Goal: Task Accomplishment & Management: Manage account settings

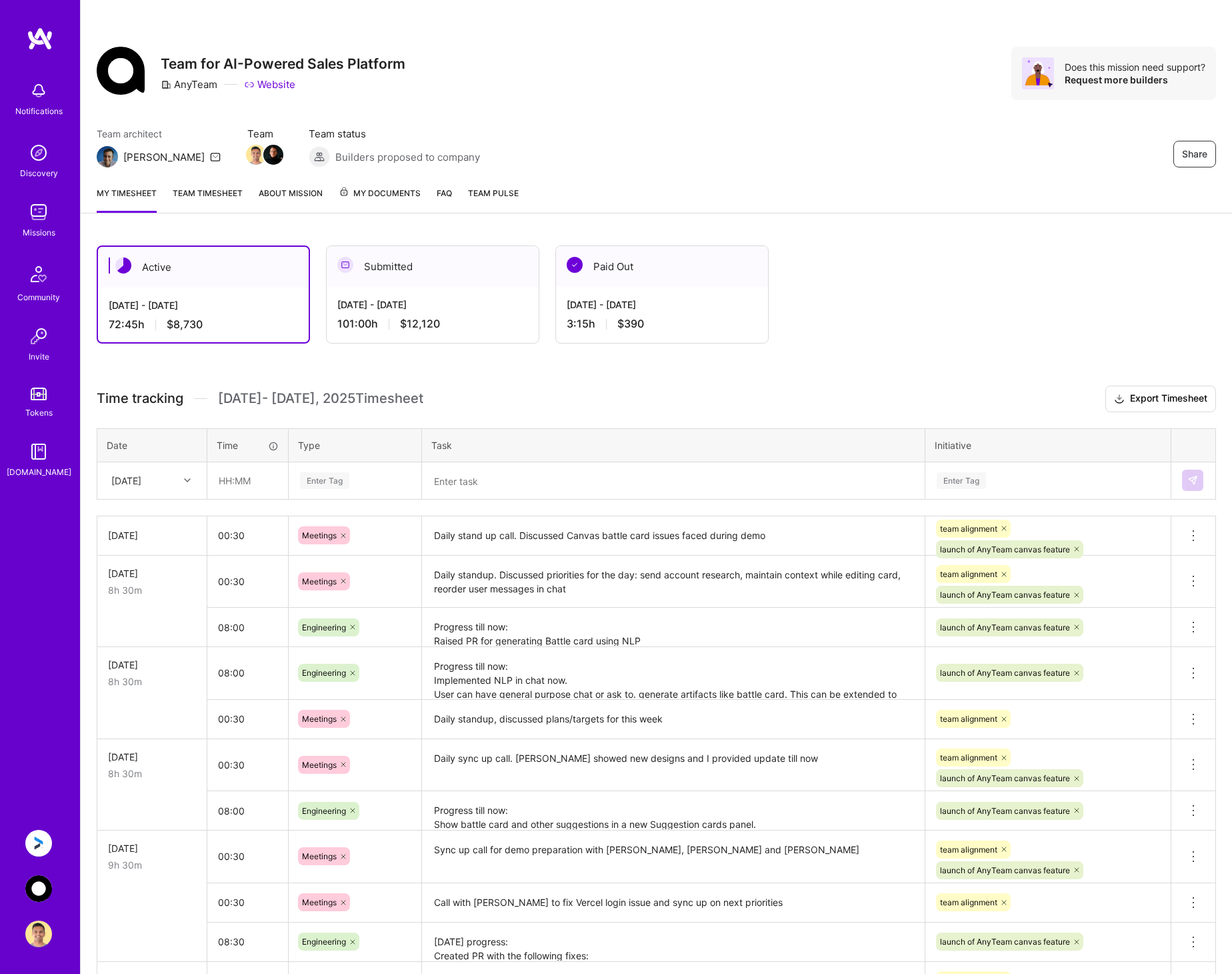
click at [36, 883] on img at bounding box center [39, 888] width 27 height 27
click at [171, 477] on div "[DATE]" at bounding box center [142, 481] width 74 height 22
click at [88, 545] on div "Active Aug 1 - Aug 15, 2025 72:45 h $8,730 Submitted Jul 16 - Jul 31, 2025 101:…" at bounding box center [656, 862] width 1151 height 1266
click at [179, 475] on div at bounding box center [188, 480] width 20 height 17
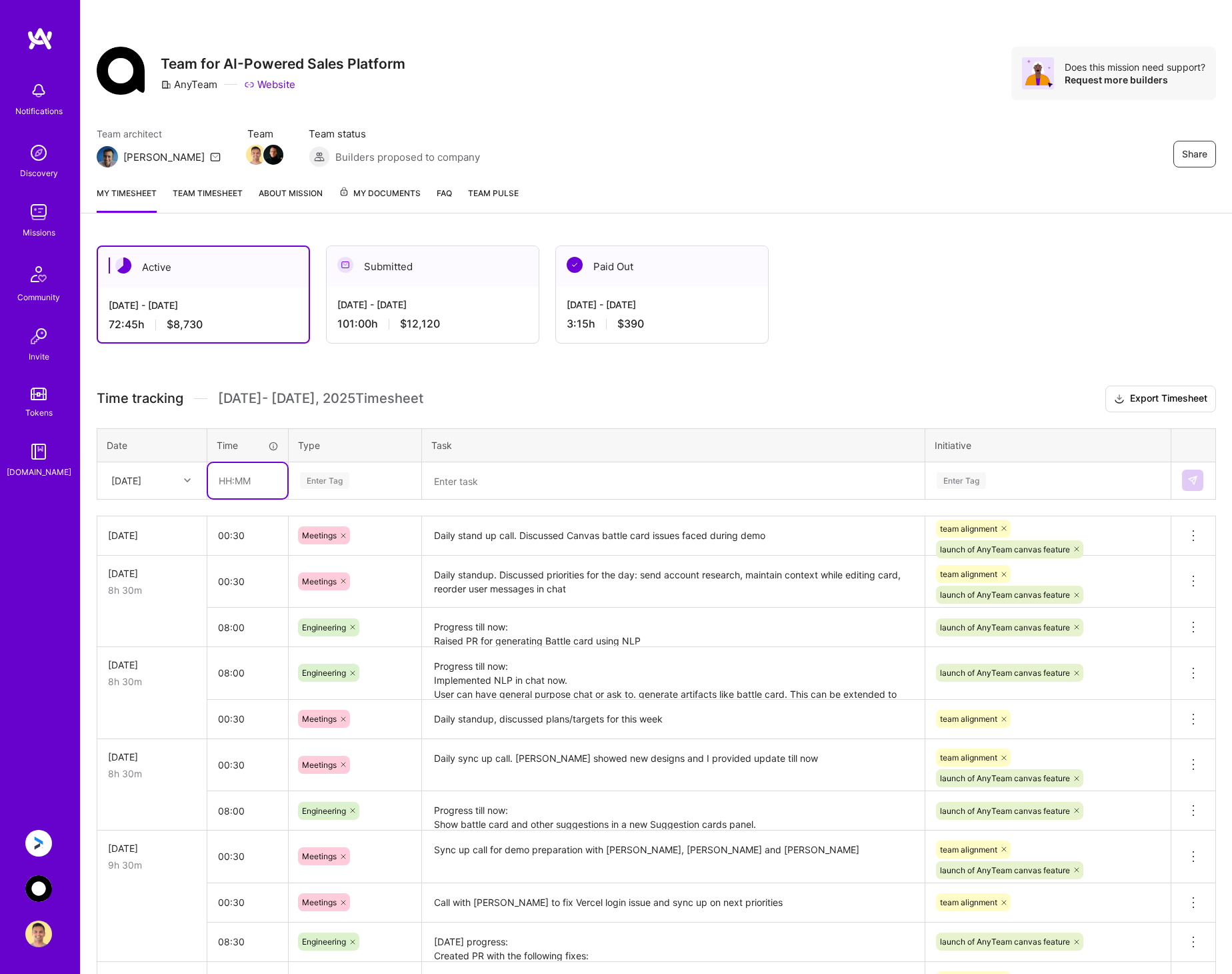
click at [249, 473] on input "text" at bounding box center [247, 480] width 79 height 35
type input "09:45"
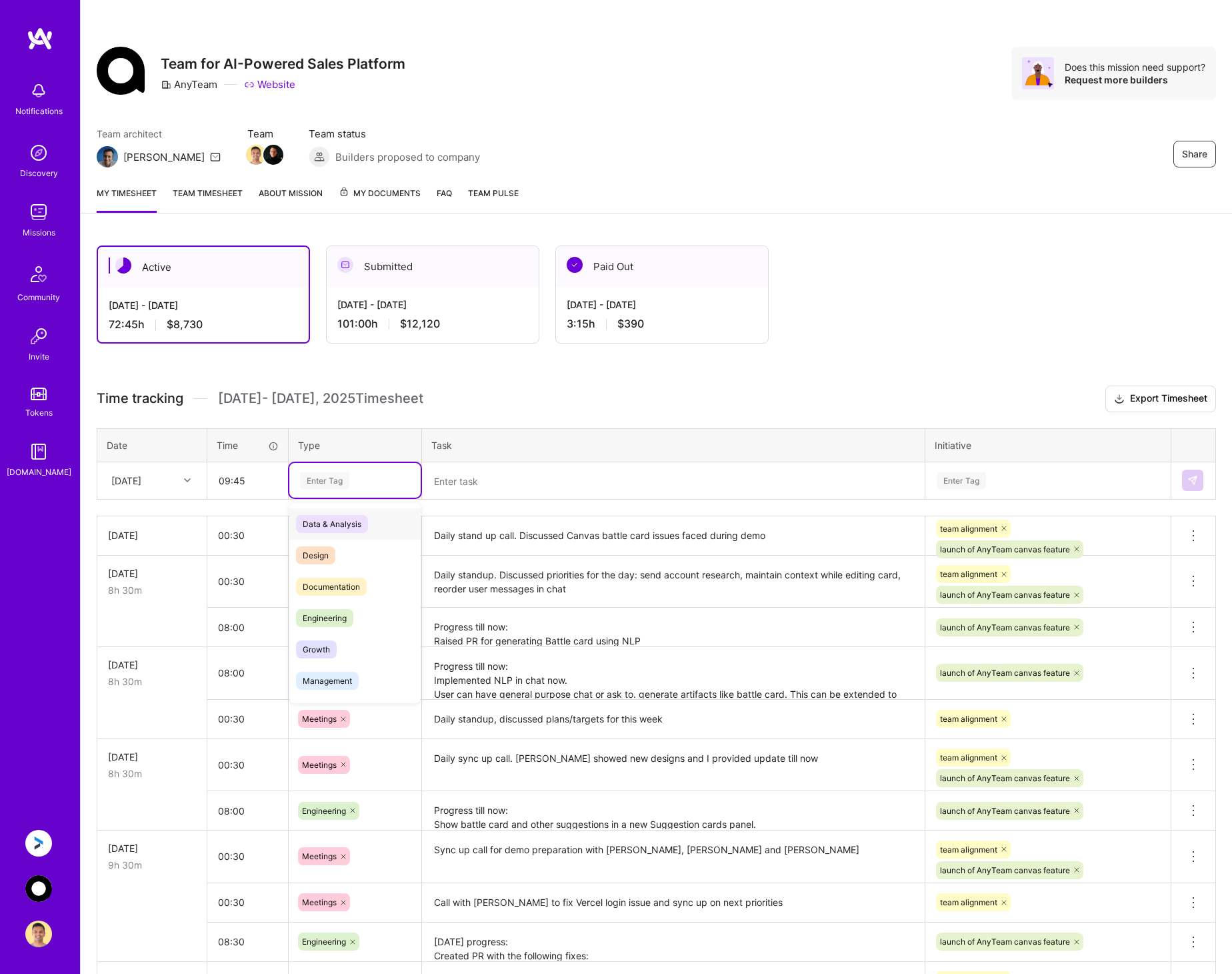
click at [343, 475] on div "Enter Tag" at bounding box center [325, 480] width 50 height 20
type input "eng"
click at [330, 522] on span "Engineering" at bounding box center [325, 524] width 57 height 18
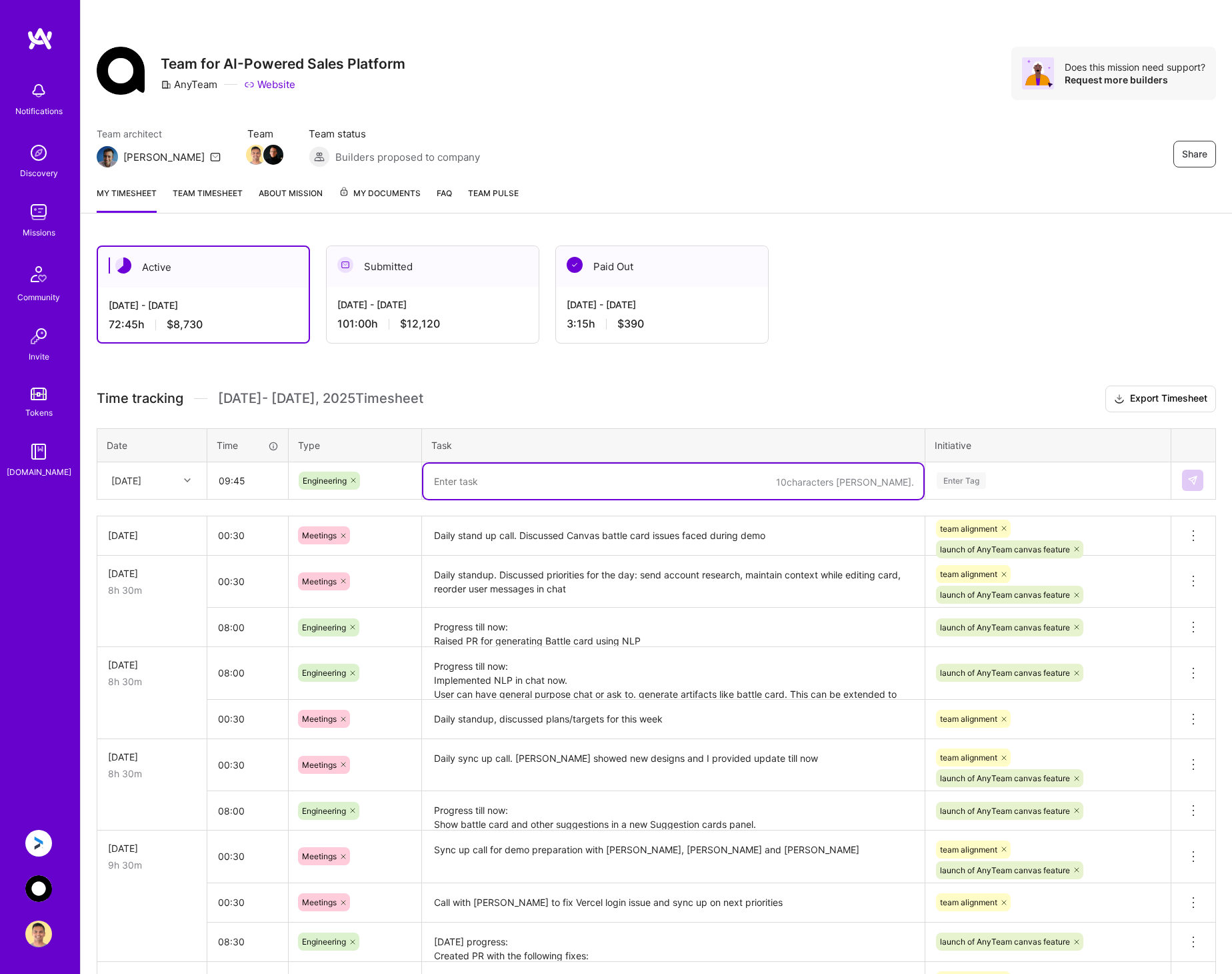
click at [491, 489] on textarea at bounding box center [674, 481] width 500 height 35
click at [489, 478] on textarea at bounding box center [674, 481] width 500 height 35
paste textarea "Progress till now: Fixed compile error caused by the TypeScript type check. Too…"
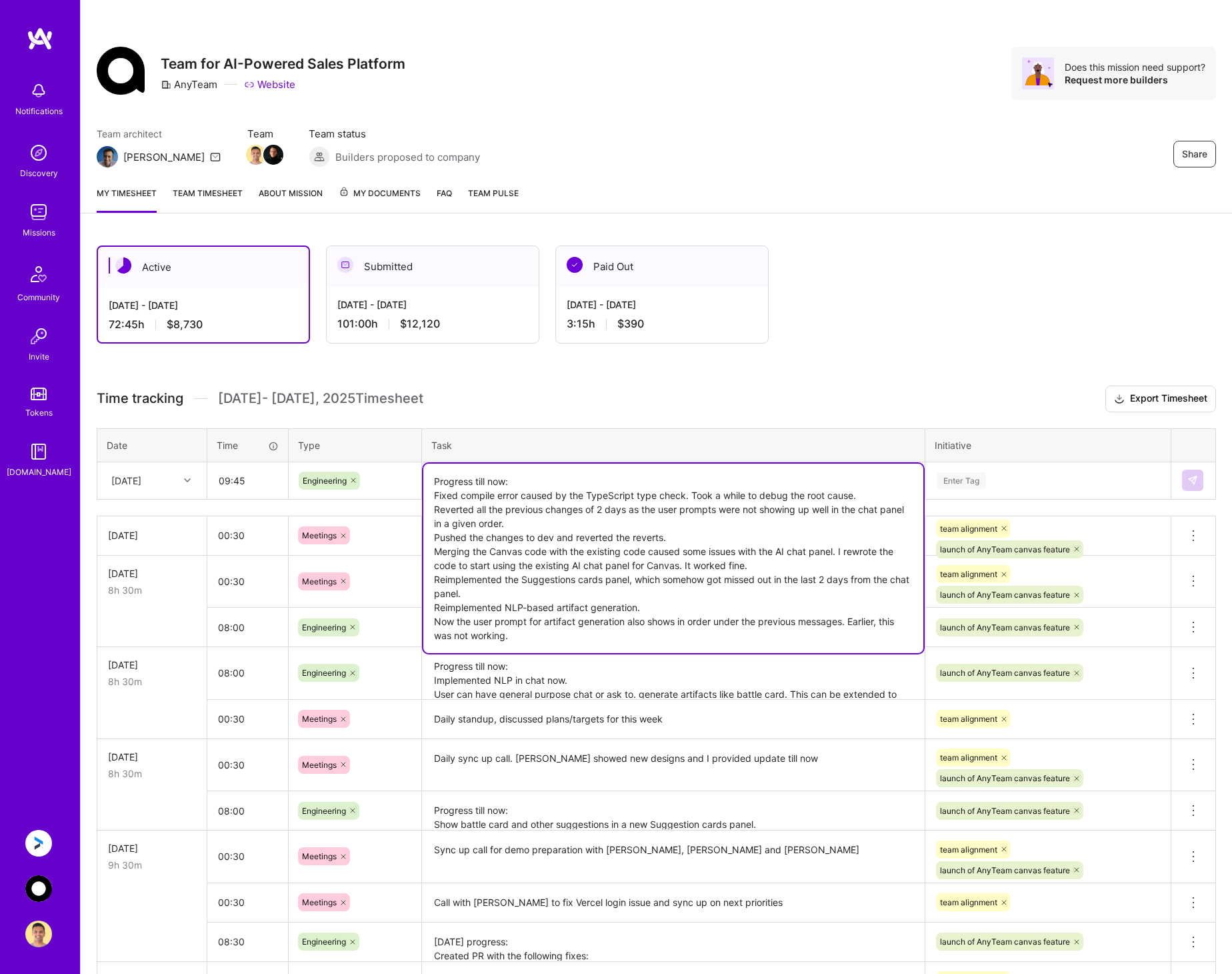
drag, startPoint x: 454, startPoint y: 483, endPoint x: 540, endPoint y: 483, distance: 86.0
click at [540, 483] on textarea "Progress till now: Fixed compile error caused by the TypeScript type check. Too…" at bounding box center [674, 558] width 500 height 189
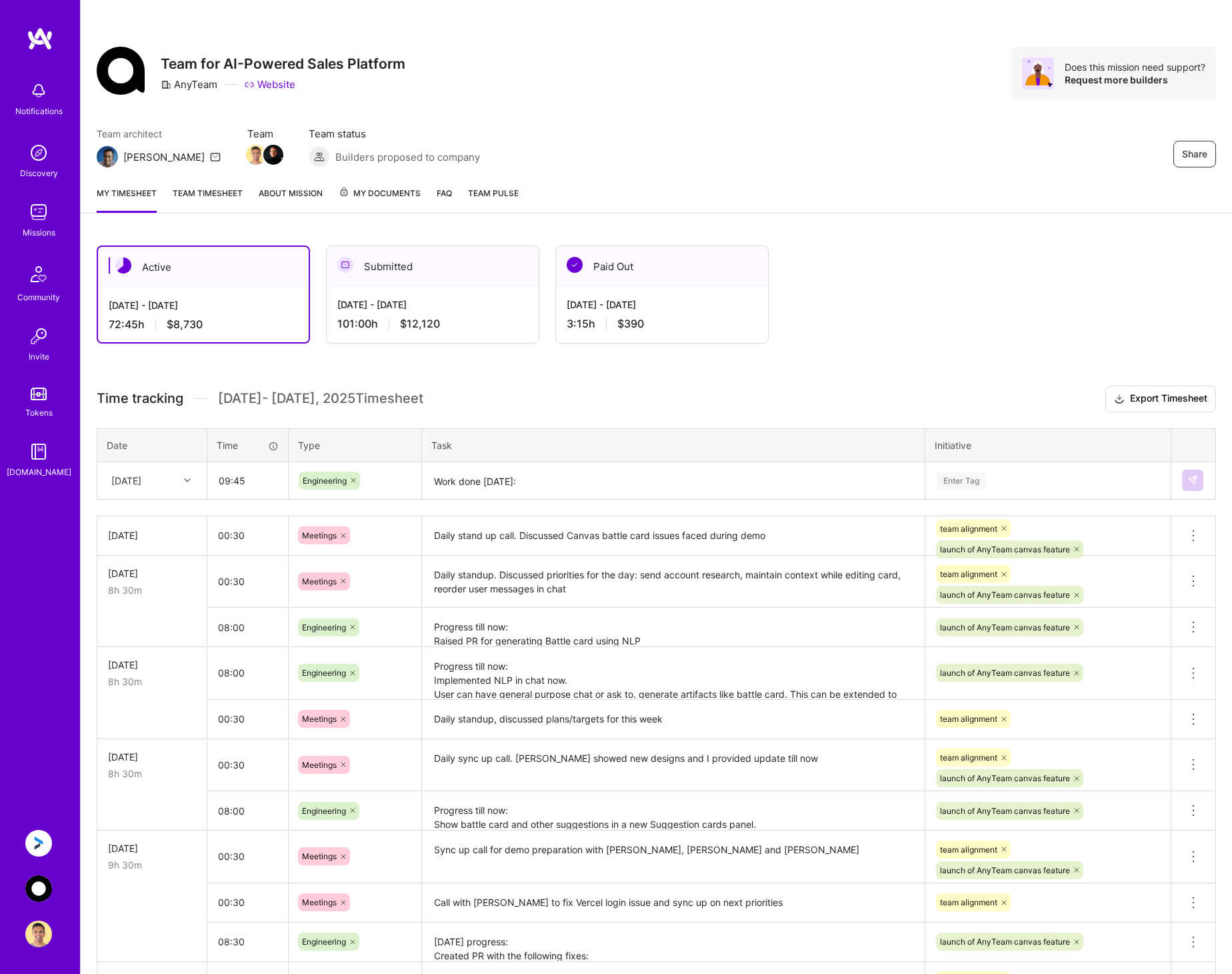
click at [535, 482] on textarea "Work done today: Fixed compile error caused by the TypeScript type check. Took …" at bounding box center [674, 481] width 500 height 35
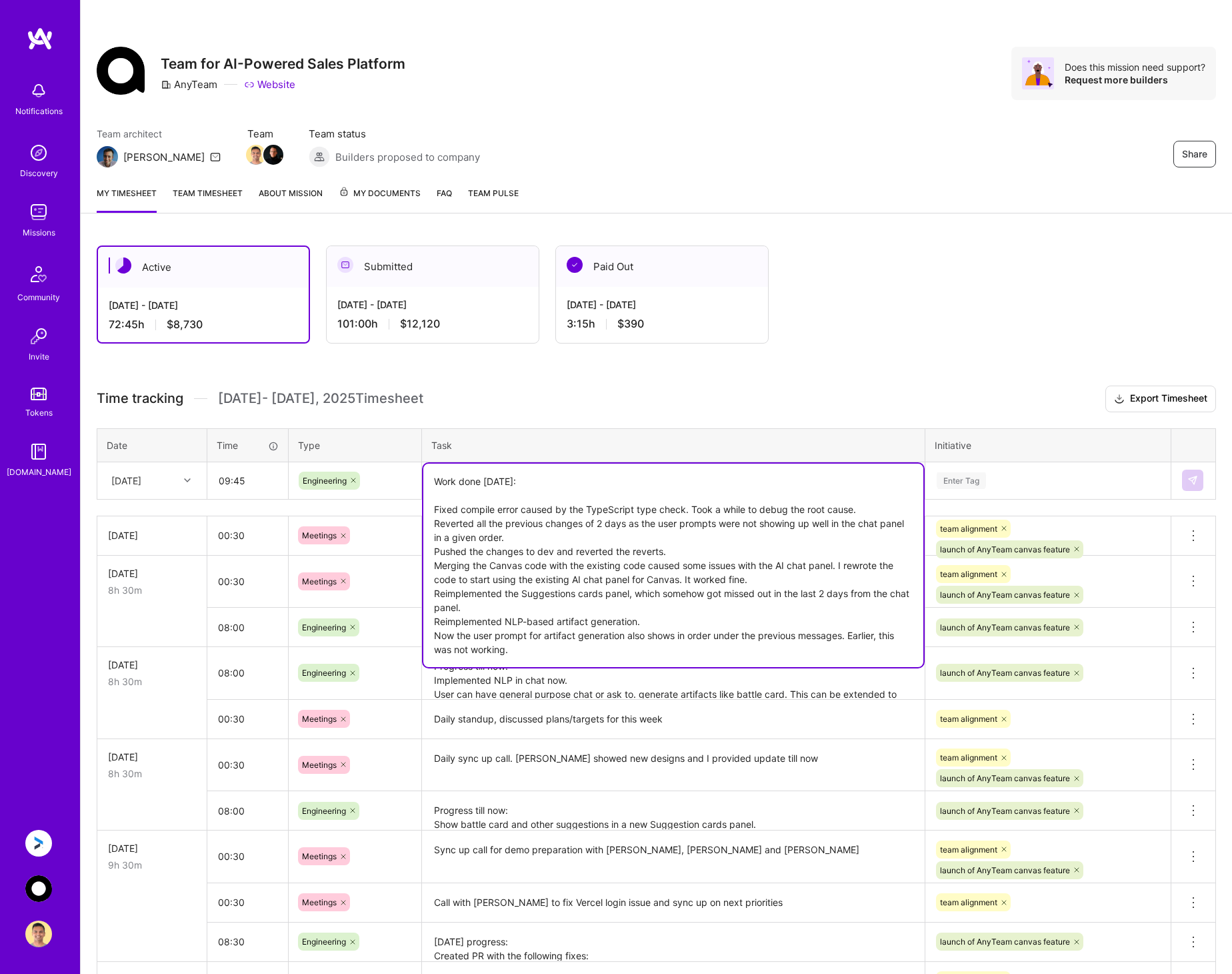
click at [545, 492] on textarea "Work done today: Fixed compile error caused by the TypeScript type check. Took …" at bounding box center [674, 565] width 500 height 203
paste textarea "Send account research during battle card generation Change artifact generation …"
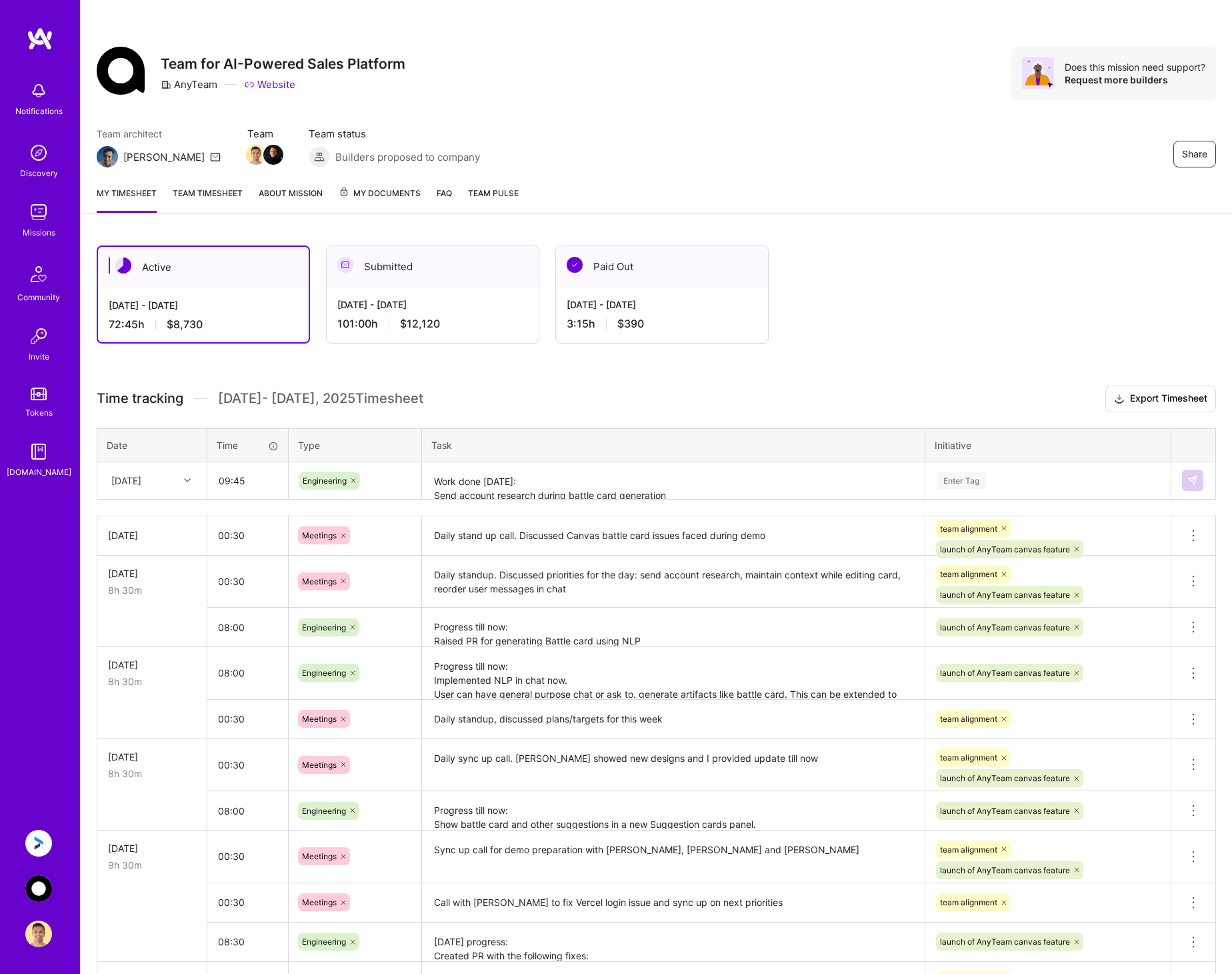
click at [562, 490] on textarea "Work done today: Send account research during battle card generation Change art…" at bounding box center [674, 481] width 500 height 35
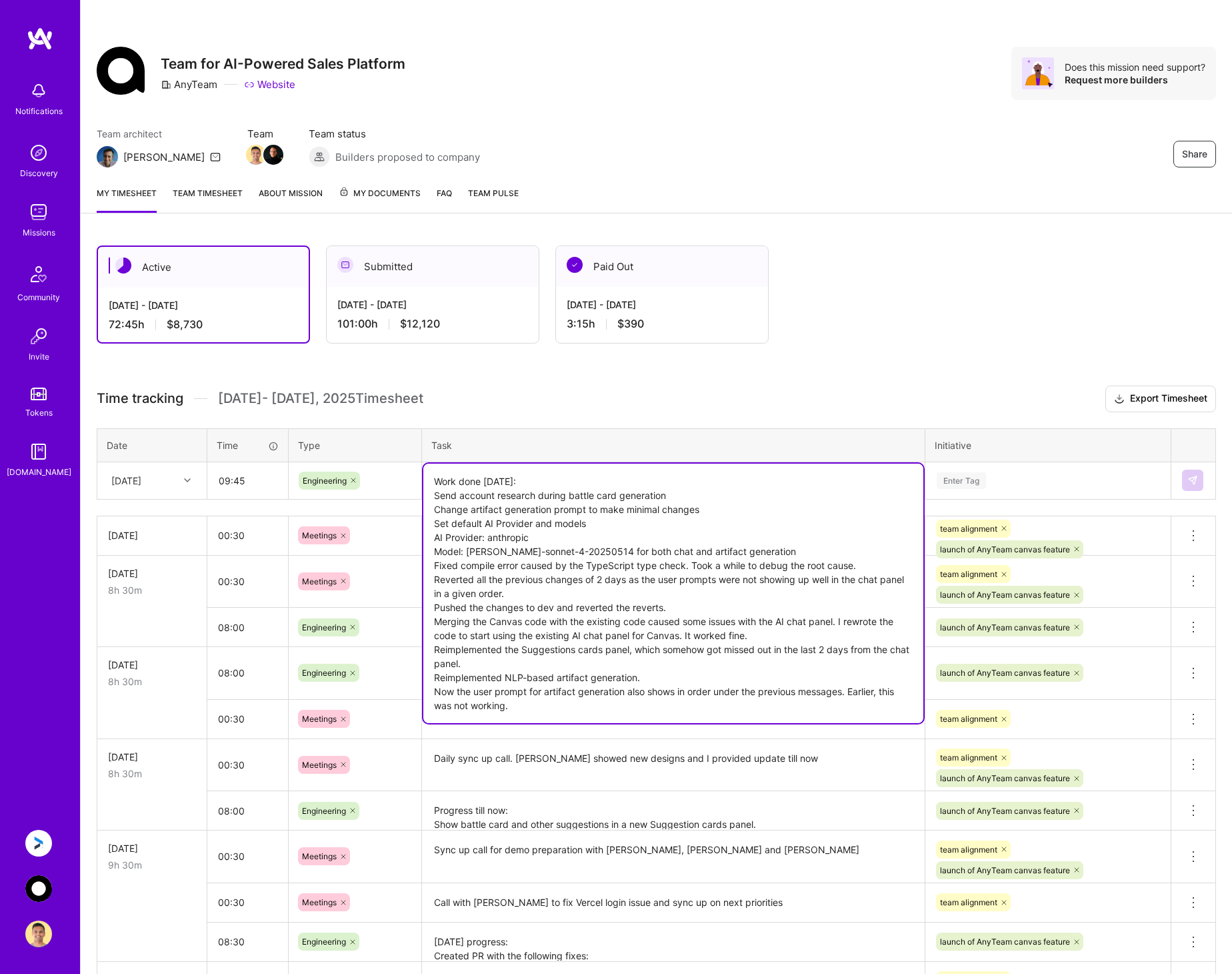
click at [547, 482] on textarea "Work done today: Send account research during battle card generation Change art…" at bounding box center [674, 593] width 500 height 259
paste textarea "Implemented streaming of response from the AI model to accommodate usage with m…"
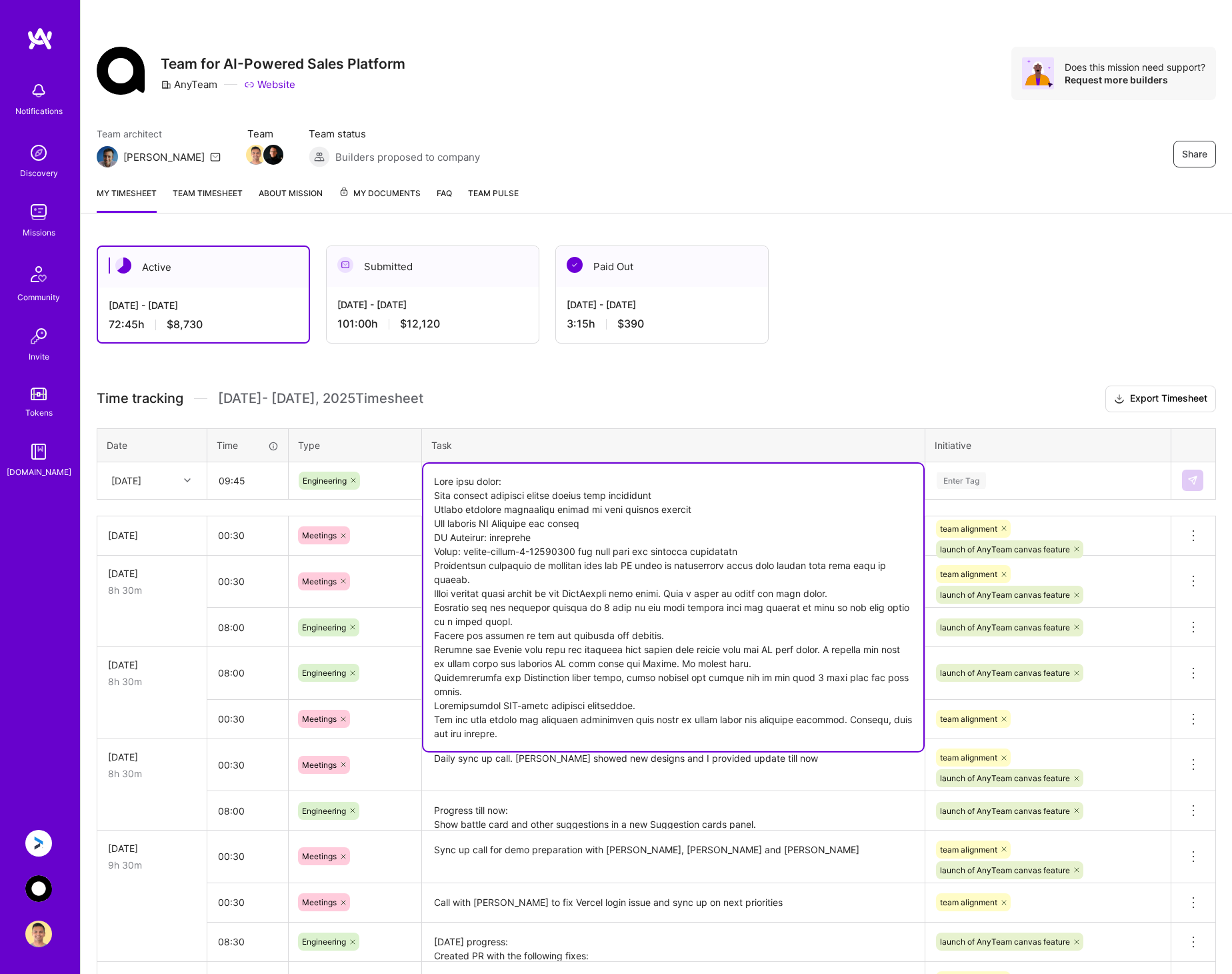
type textarea "Work done today: Send account research during battle card generation Change art…"
click at [995, 478] on div "Enter Tag" at bounding box center [1048, 480] width 225 height 17
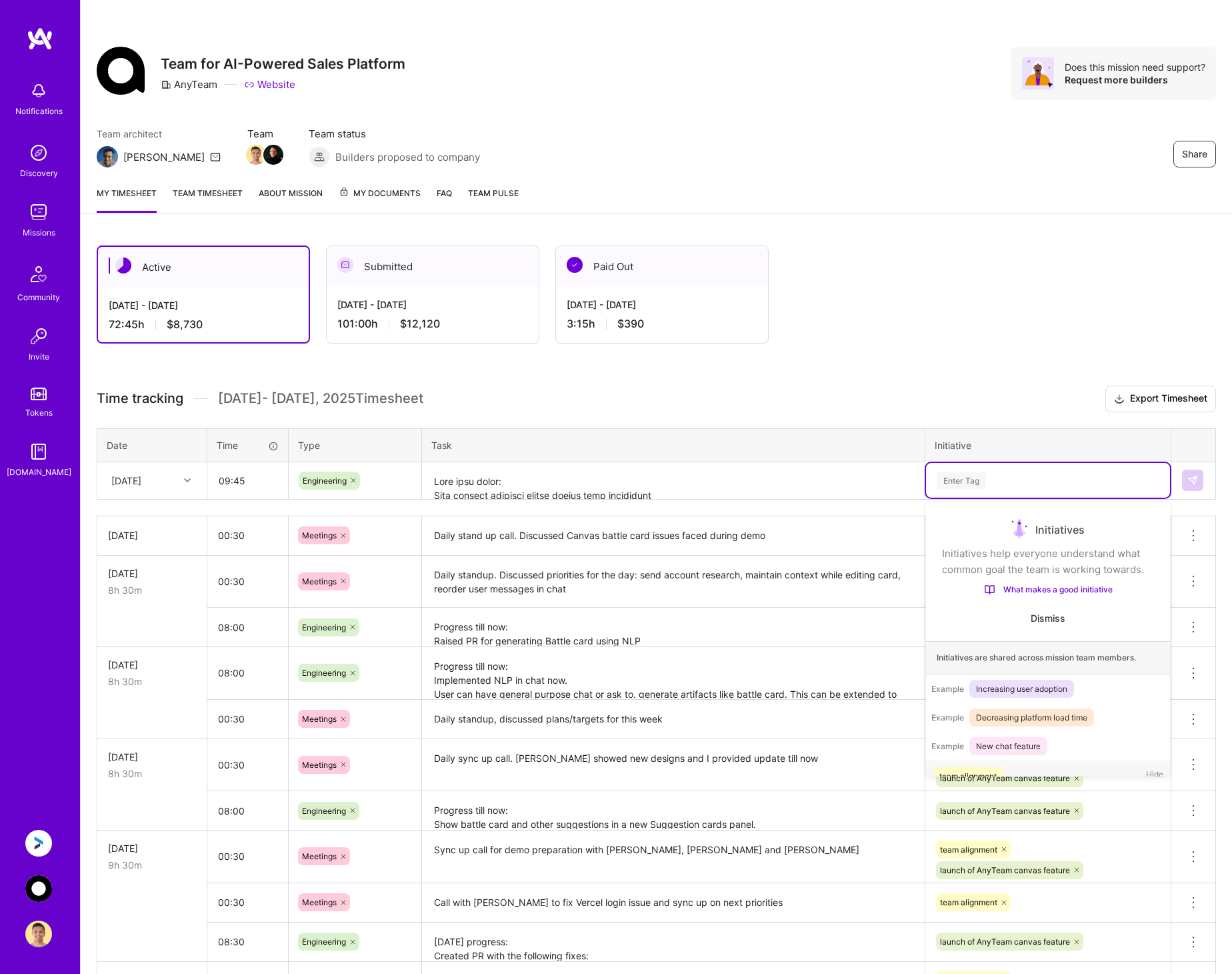
scroll to position [42, 0]
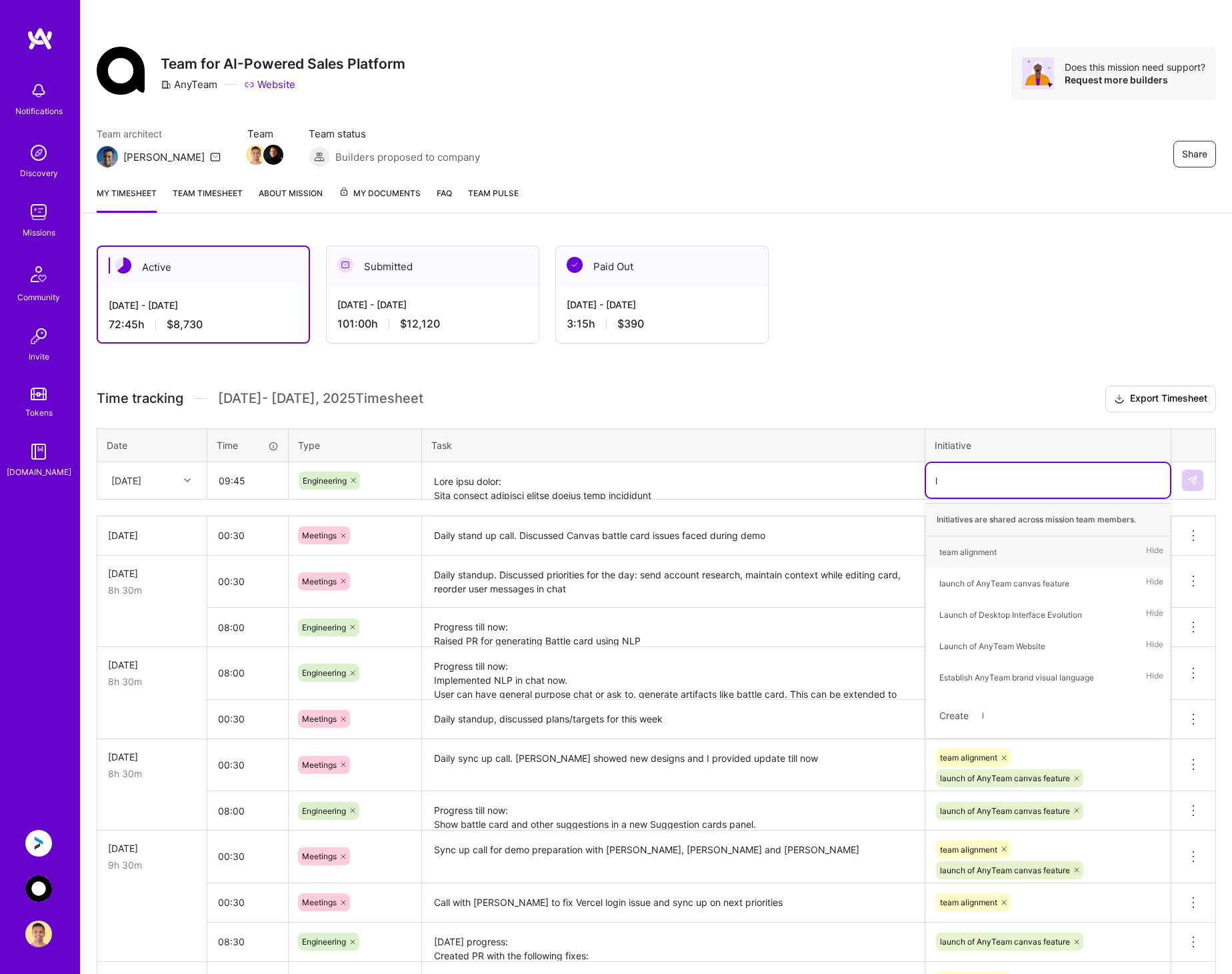
type input "la"
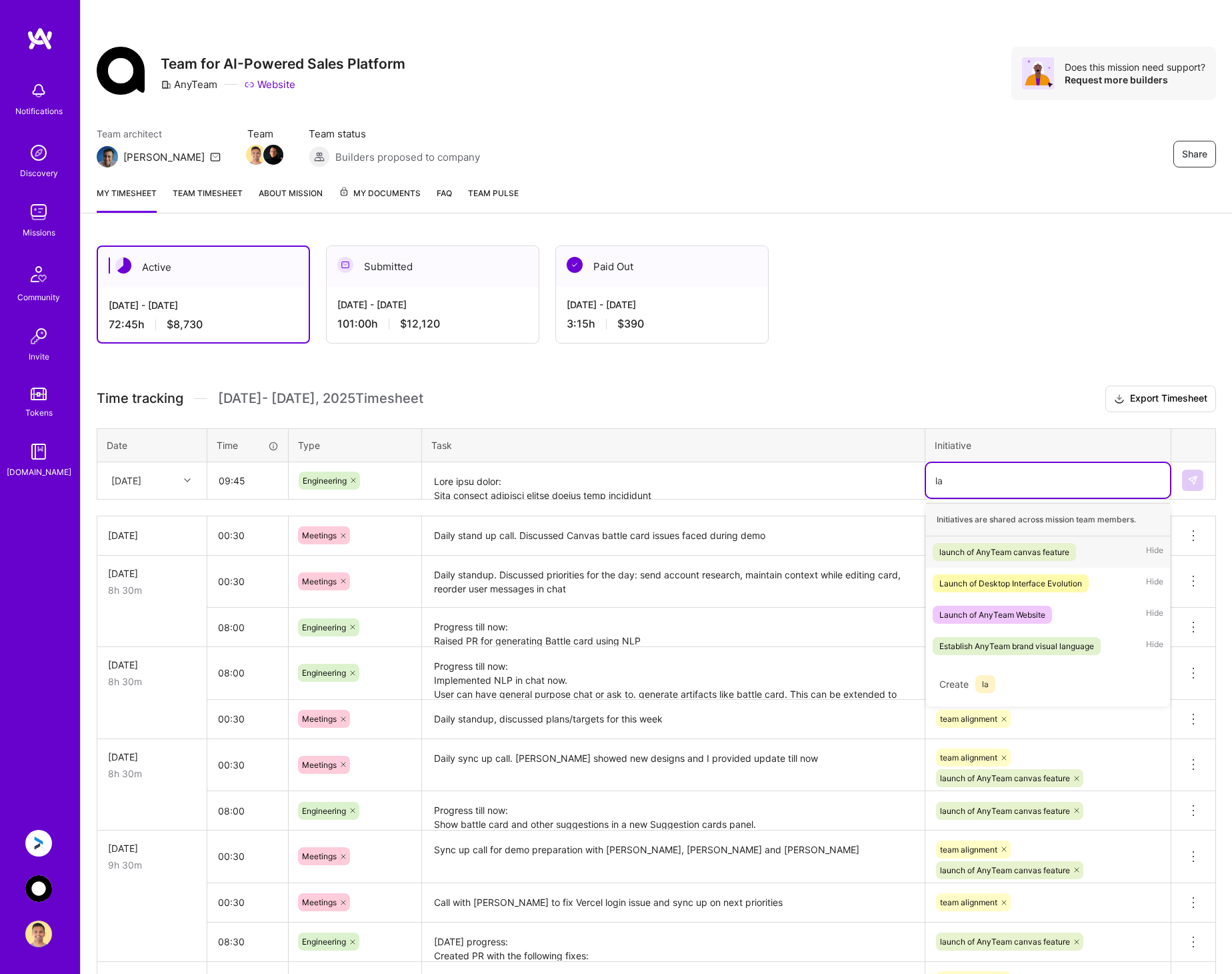
click at [989, 550] on div "launch of AnyTeam canvas feature" at bounding box center [1004, 552] width 130 height 14
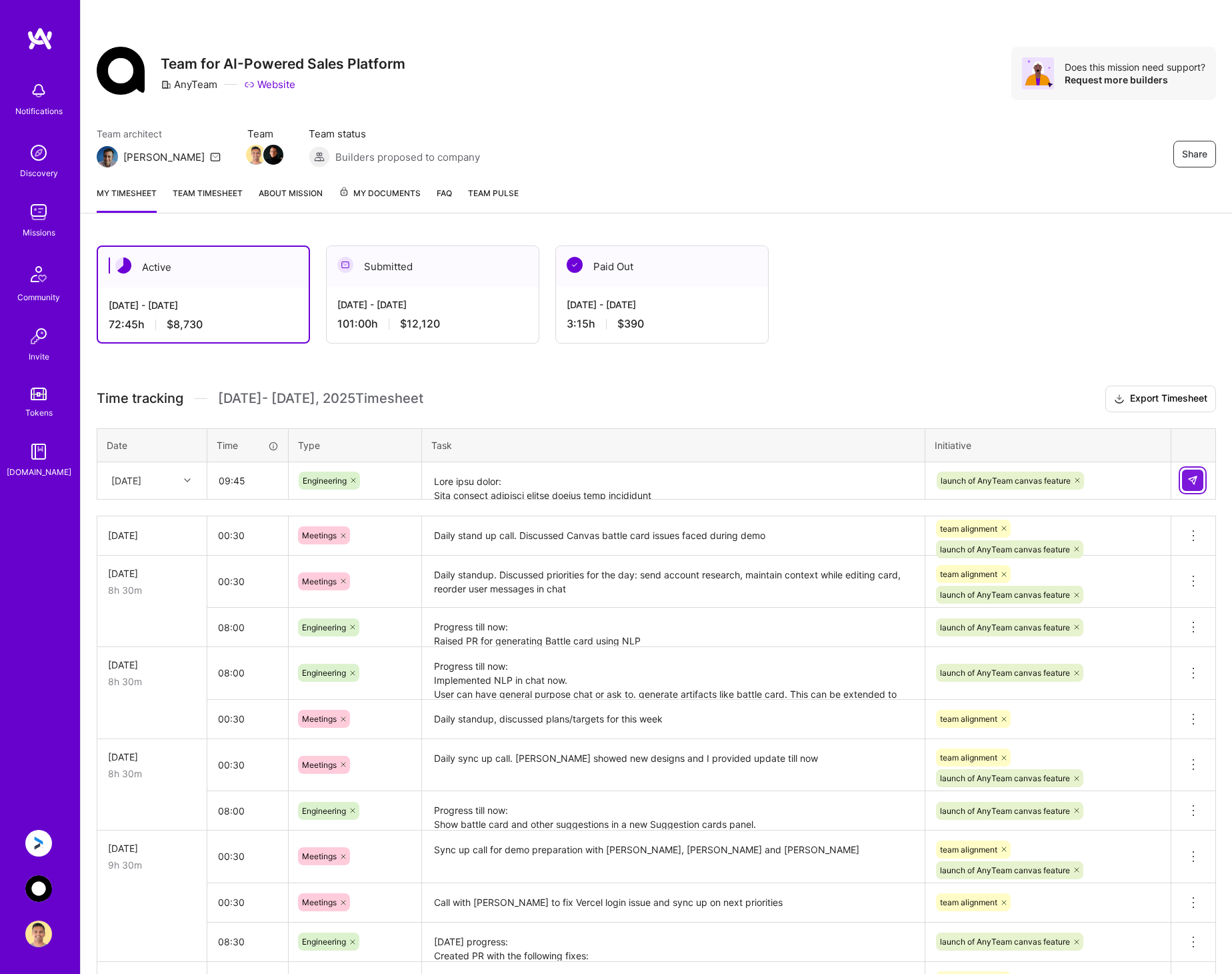
click at [1192, 477] on img at bounding box center [1193, 480] width 11 height 11
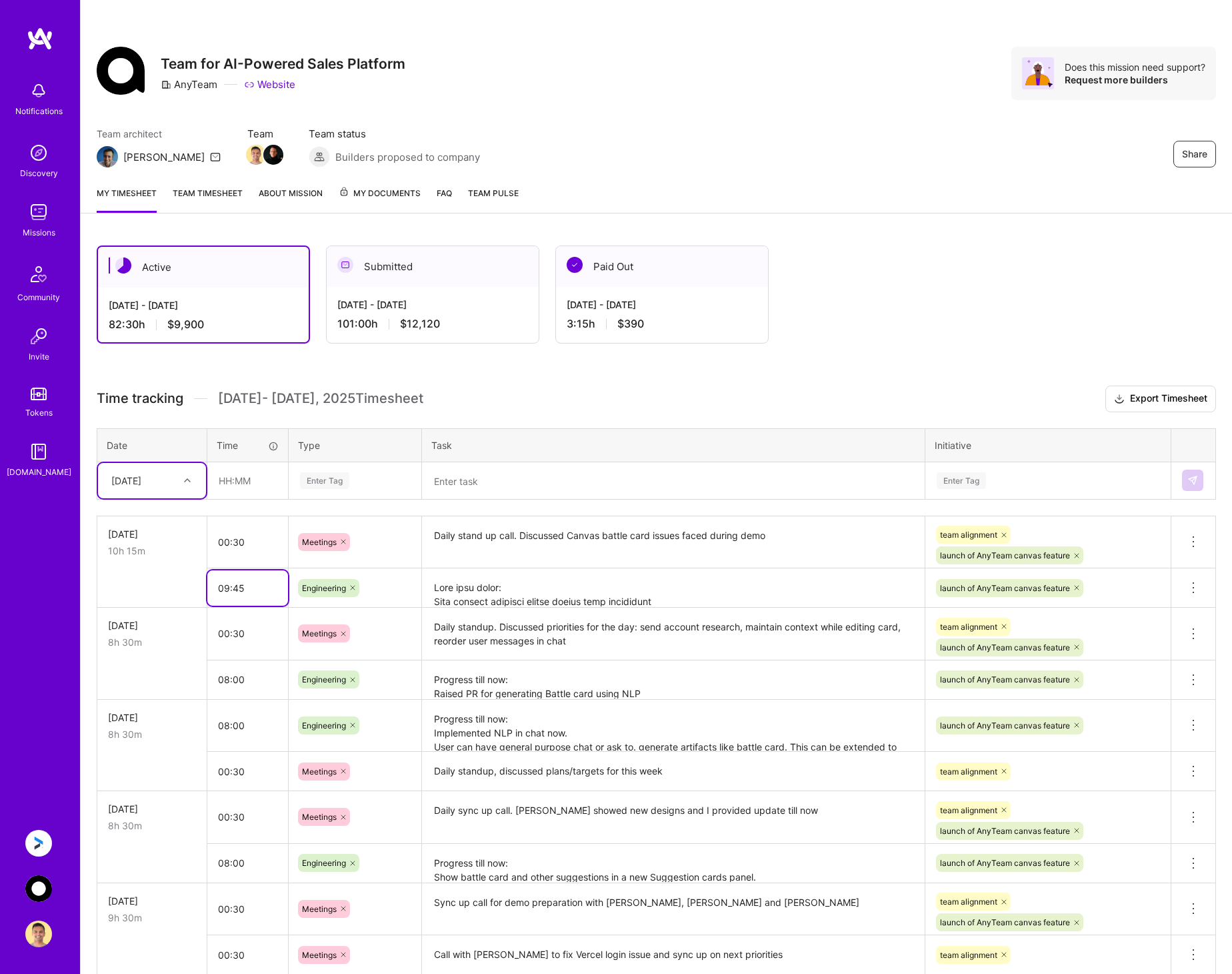
click at [231, 589] on input "09:45" at bounding box center [248, 588] width 81 height 35
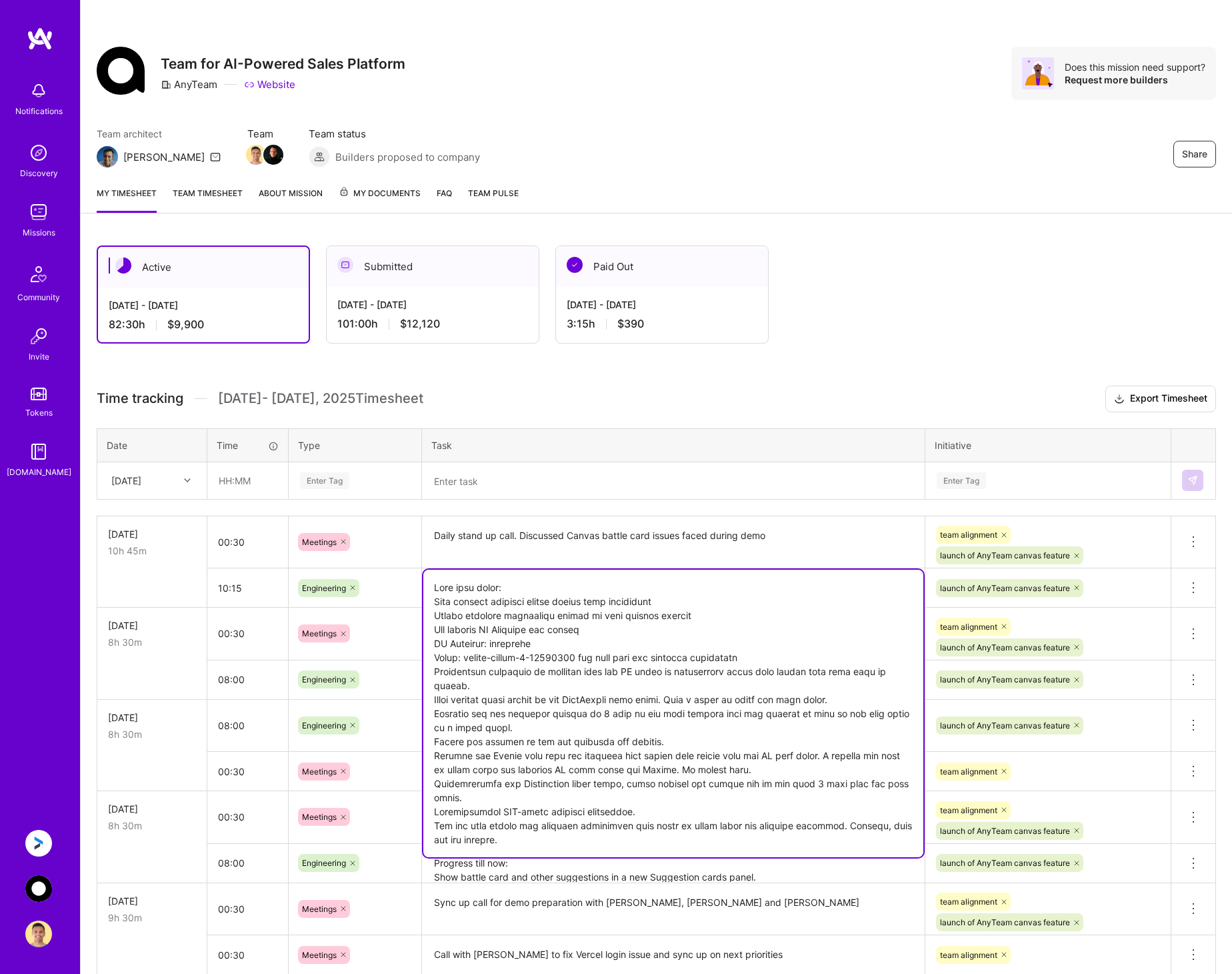
click at [868, 589] on textarea at bounding box center [674, 713] width 500 height 288
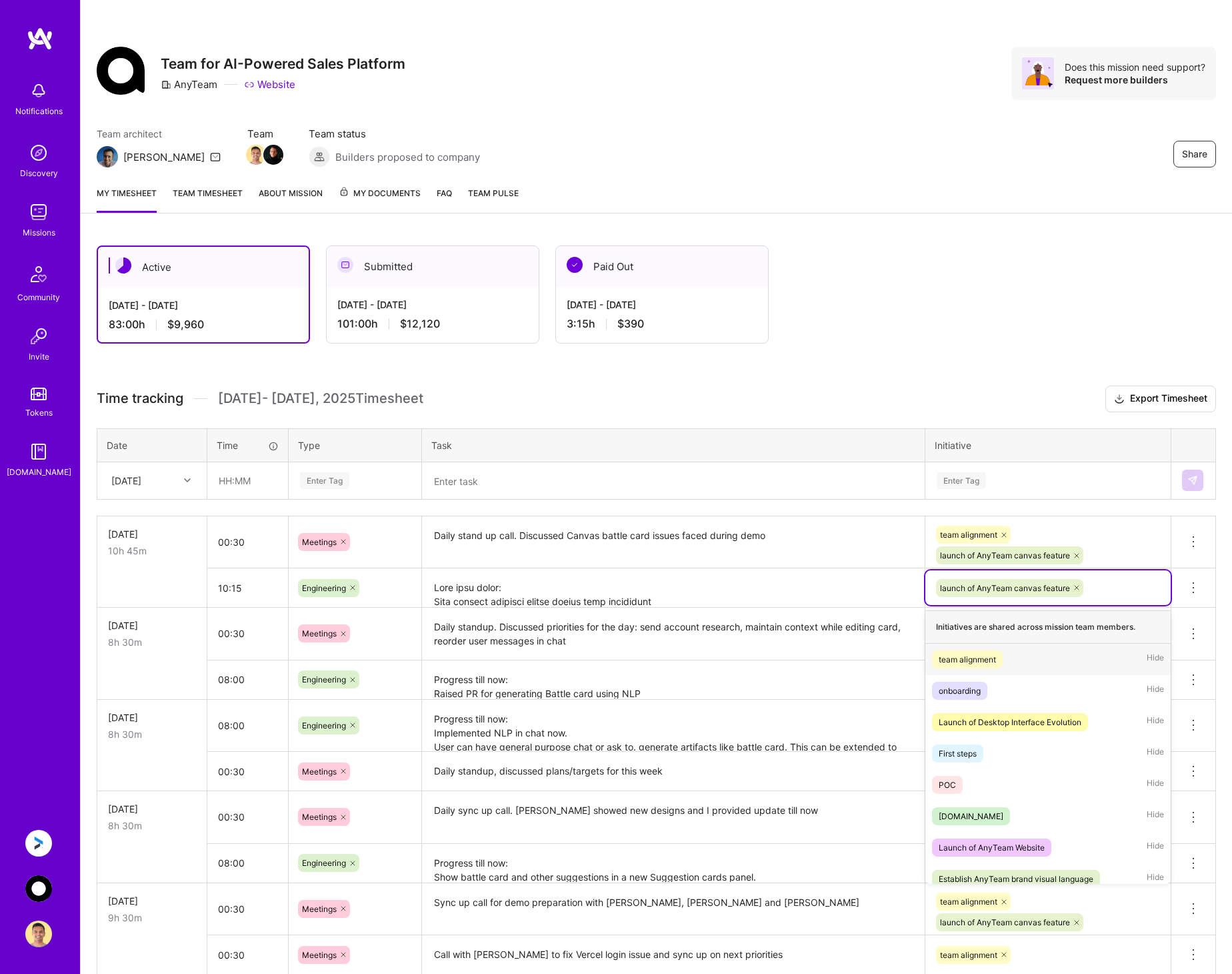
click at [1146, 584] on div "launch of AnyTeam canvas feature" at bounding box center [1048, 588] width 227 height 20
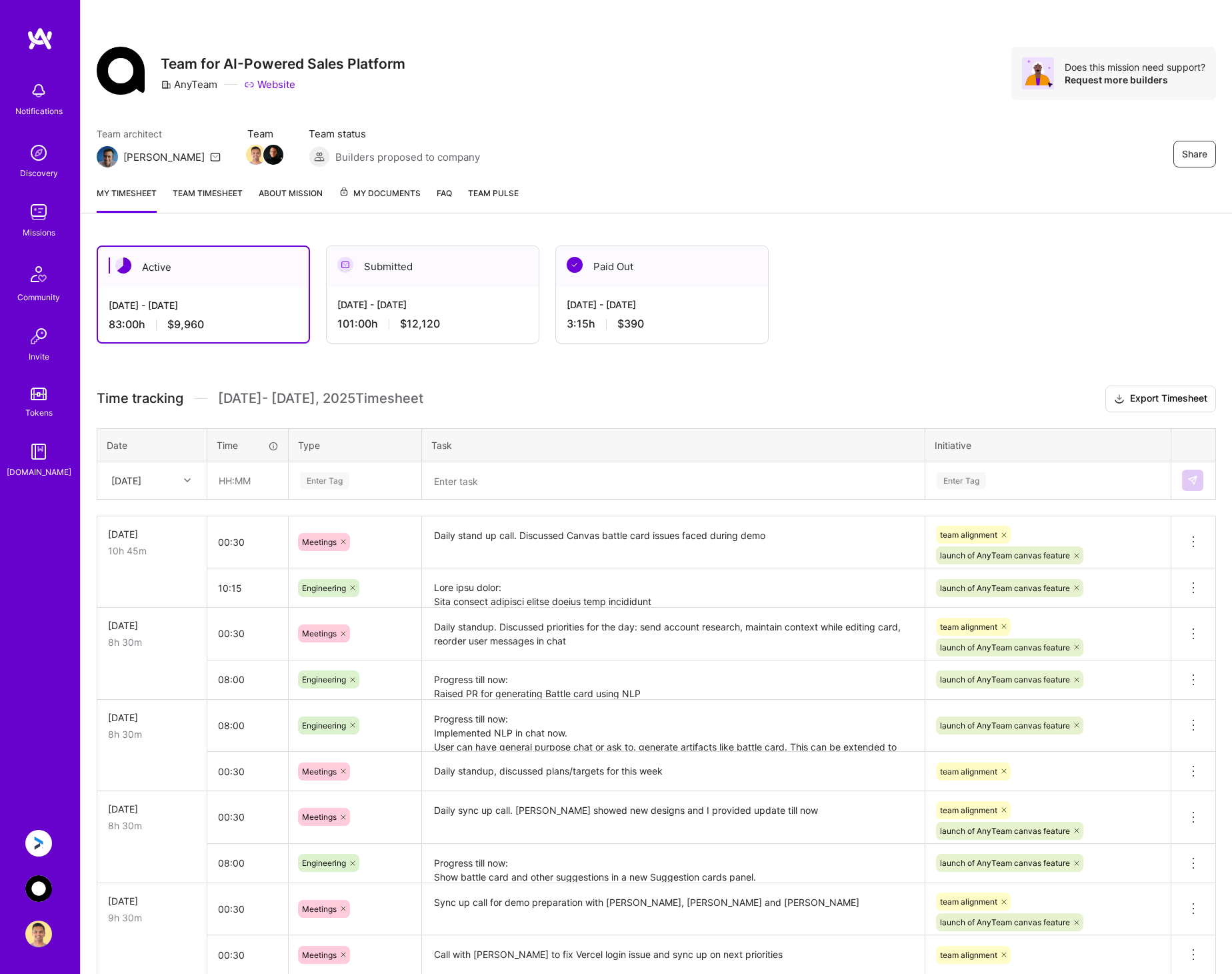
click at [1224, 493] on div "Active Aug 1 - Aug 15, 2025 83:00 h $9,960 Submitted Jul 16 - Jul 31, 2025 101:…" at bounding box center [656, 888] width 1151 height 1319
click at [240, 590] on input "10:15" at bounding box center [248, 588] width 81 height 35
click at [1225, 590] on div "Active Aug 1 - Aug 15, 2025 83:00 h $9,960 Submitted Jul 16 - Jul 31, 2025 101:…" at bounding box center [656, 888] width 1151 height 1319
click at [245, 586] on input "10:45" at bounding box center [248, 588] width 81 height 35
type input "10:45"
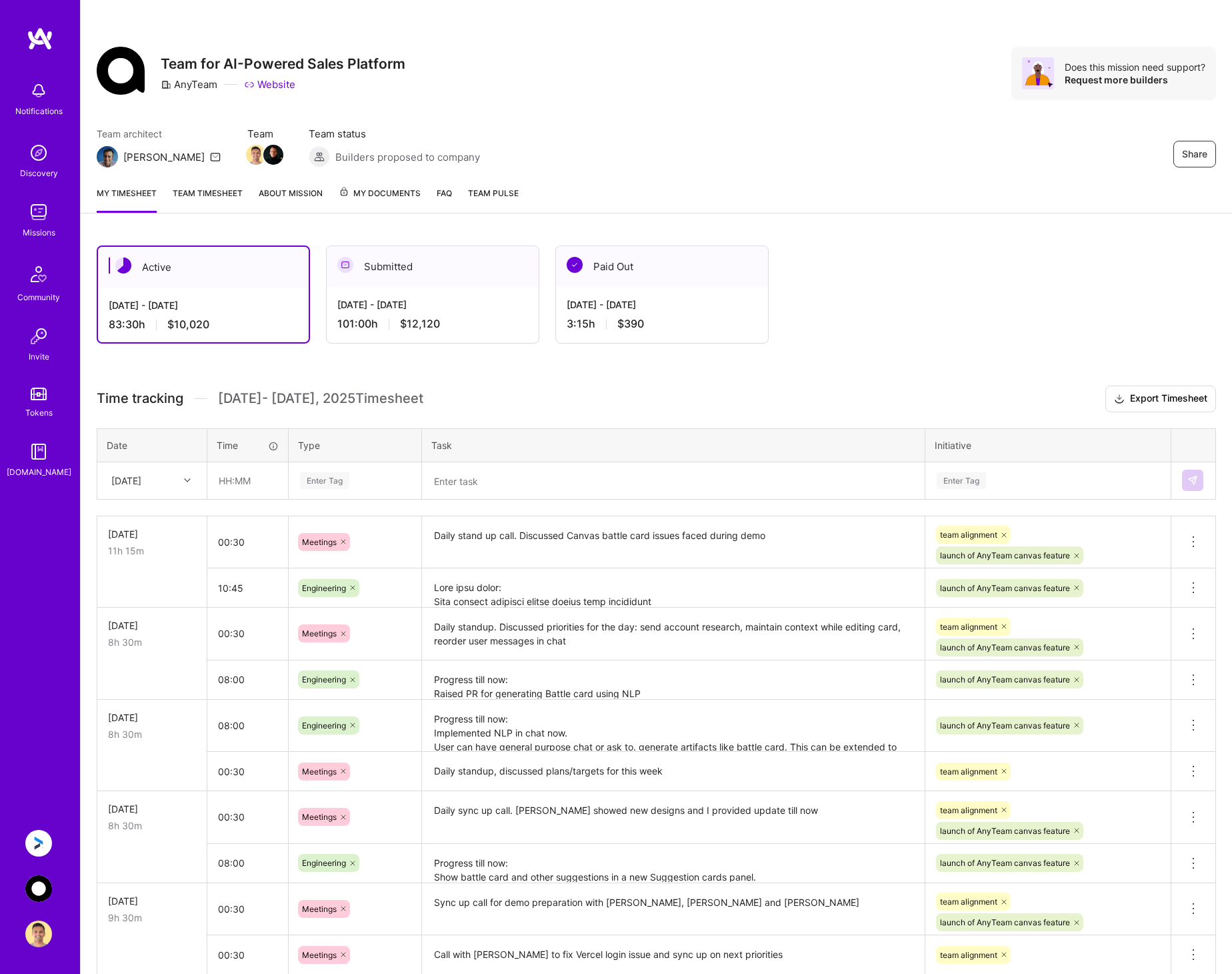
click at [89, 625] on div "Active Aug 1 - Aug 15, 2025 83:30 h $10,020 Submitted Jul 16 - Jul 31, 2025 101…" at bounding box center [656, 888] width 1151 height 1319
